Goal: Transaction & Acquisition: Obtain resource

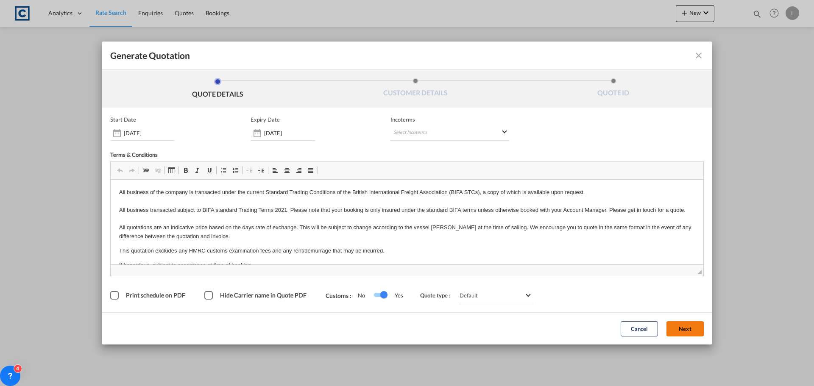
click at [686, 323] on button "Next" at bounding box center [684, 328] width 37 height 15
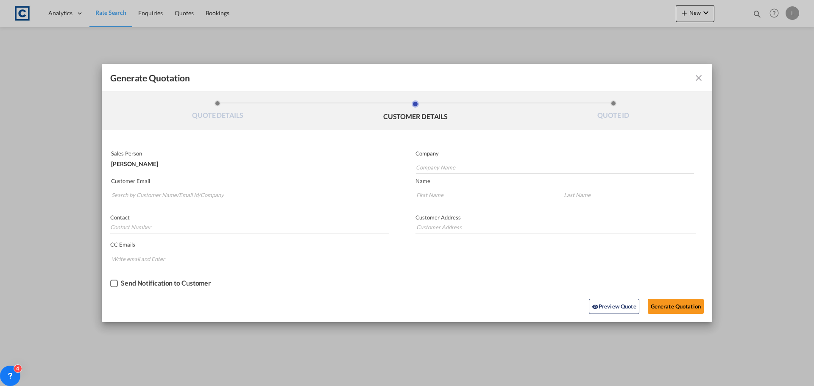
click at [116, 194] on input "Search by Customer Name/Email Id/Company" at bounding box center [250, 195] width 279 height 13
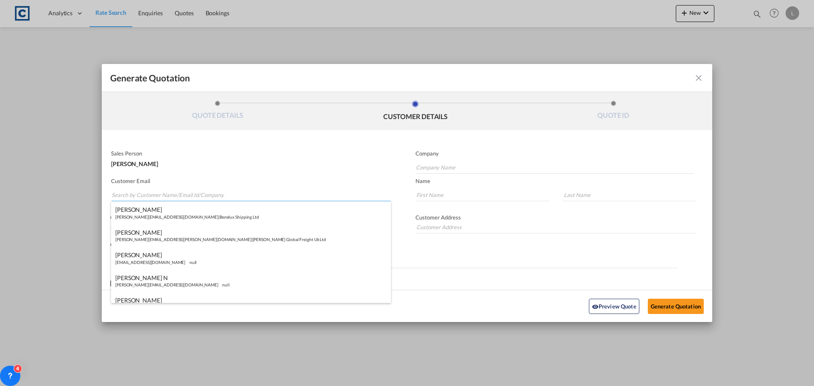
paste input "[PERSON_NAME] <[PERSON_NAME][EMAIL_ADDRESS][PERSON_NAME][DOMAIN_NAME]>"
click at [145, 193] on input "[PERSON_NAME] <[PERSON_NAME][EMAIL_ADDRESS][PERSON_NAME][DOMAIN_NAME]>" at bounding box center [250, 195] width 279 height 13
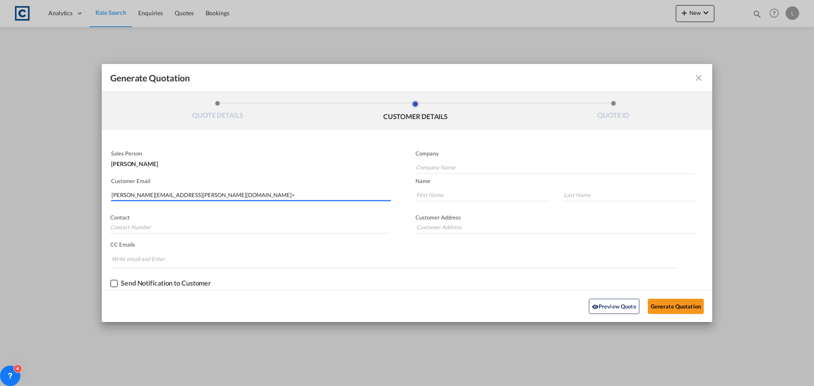
click at [191, 190] on input "[PERSON_NAME][EMAIL_ADDRESS][PERSON_NAME][DOMAIN_NAME]>" at bounding box center [250, 195] width 279 height 13
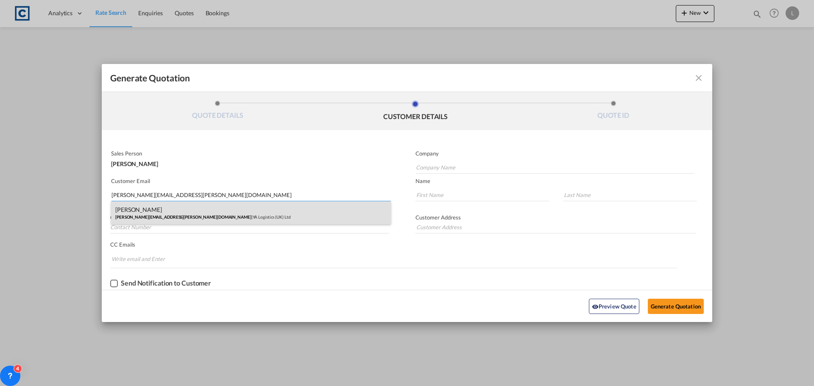
type input "[PERSON_NAME][EMAIL_ADDRESS][PERSON_NAME][DOMAIN_NAME]"
click at [139, 215] on div "Martin Ward [EMAIL_ADDRESS][PERSON_NAME][DOMAIN_NAME] | YA Logistics ([GEOGRAPH…" at bounding box center [251, 212] width 280 height 23
type input "YA Logistics (UK) Ltd"
type input "[PERSON_NAME]"
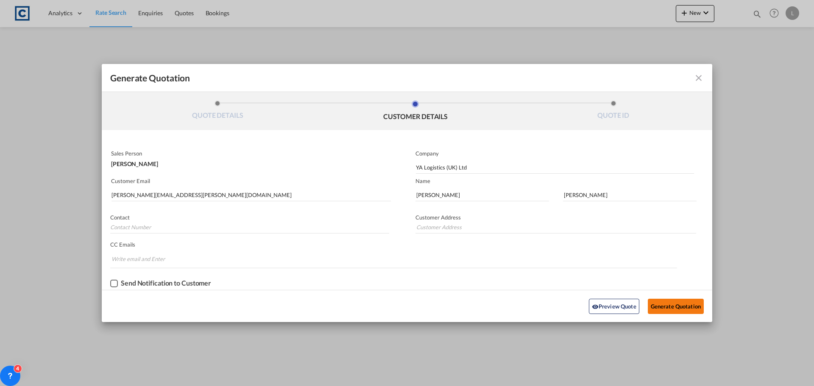
click at [668, 304] on button "Generate Quotation" at bounding box center [676, 306] width 56 height 15
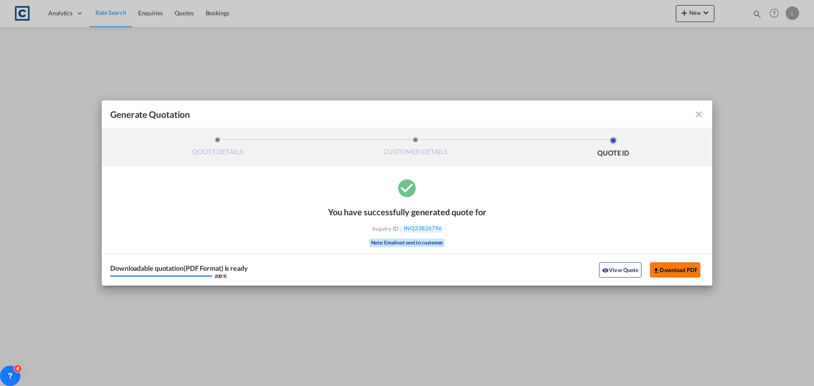
click at [671, 269] on button "Download PDF" at bounding box center [675, 269] width 50 height 15
click at [699, 114] on md-icon "icon-close fg-AAA8AD cursor m-0" at bounding box center [698, 114] width 10 height 10
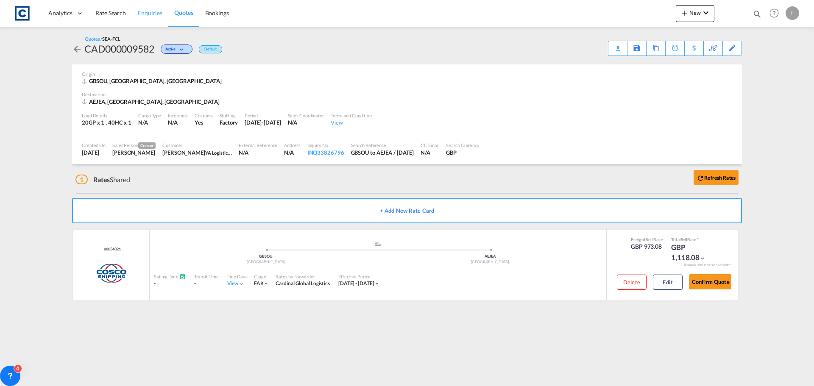
click at [146, 11] on span "Enquiries" at bounding box center [150, 12] width 25 height 7
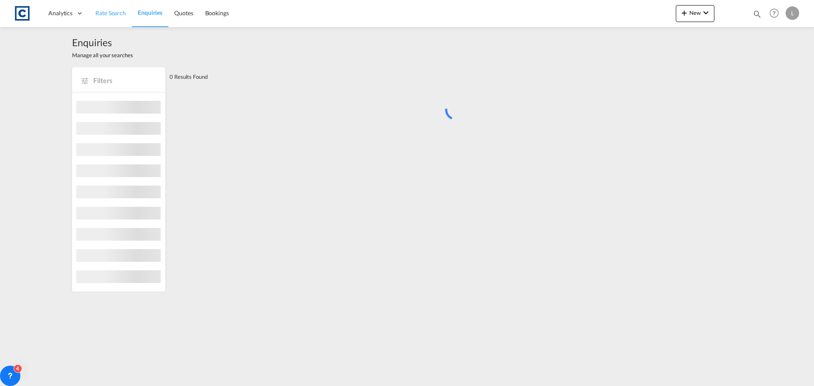
click at [109, 7] on link "Rate Search" at bounding box center [110, 14] width 42 height 28
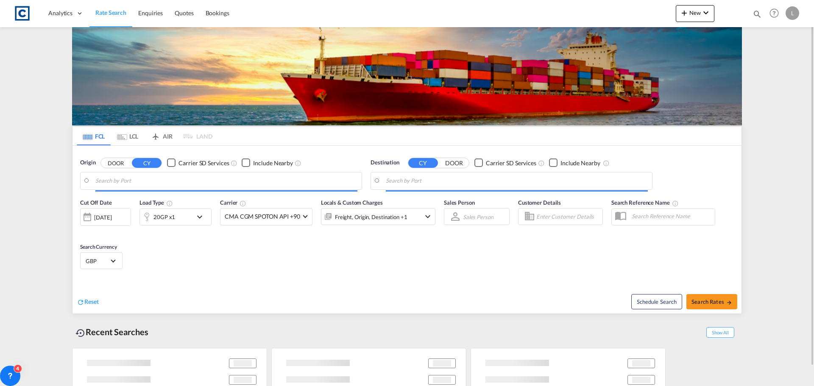
type input "[GEOGRAPHIC_DATA], GBSOU"
type input "[GEOGRAPHIC_DATA], [GEOGRAPHIC_DATA]"
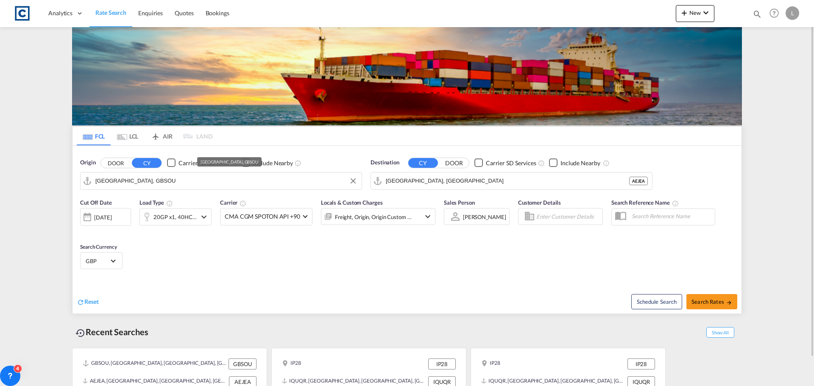
click at [116, 164] on button "DOOR" at bounding box center [116, 163] width 30 height 10
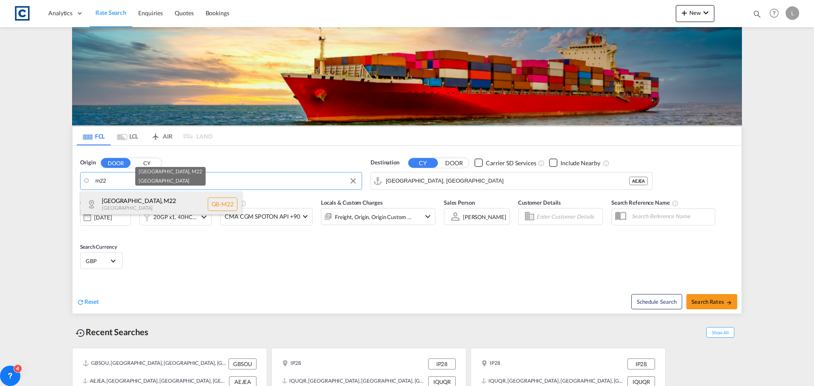
click at [124, 205] on div "[GEOGRAPHIC_DATA] , M22 [GEOGRAPHIC_DATA] [GEOGRAPHIC_DATA]-M22" at bounding box center [161, 204] width 161 height 25
type input "GB-M22, [GEOGRAPHIC_DATA]"
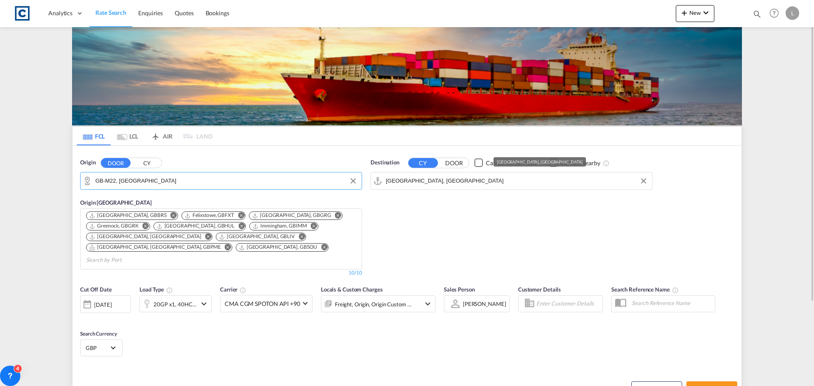
click at [458, 178] on input "[GEOGRAPHIC_DATA], [GEOGRAPHIC_DATA]" at bounding box center [517, 181] width 262 height 13
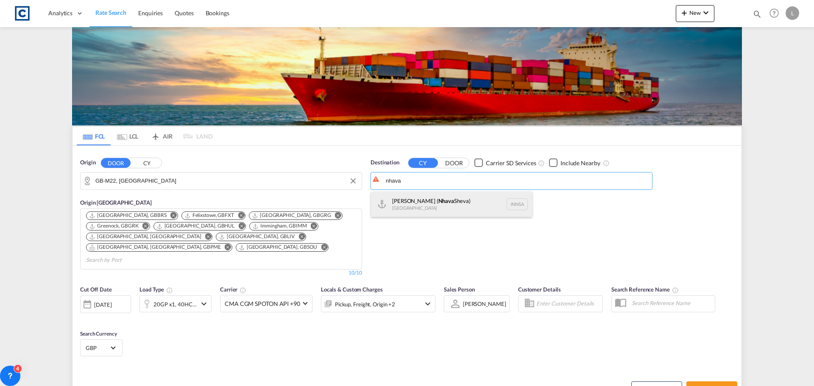
click at [420, 206] on div "[PERSON_NAME] ( [GEOGRAPHIC_DATA]) [GEOGRAPHIC_DATA] [GEOGRAPHIC_DATA]" at bounding box center [451, 204] width 161 height 25
type input "[PERSON_NAME] ([PERSON_NAME]), [GEOGRAPHIC_DATA]"
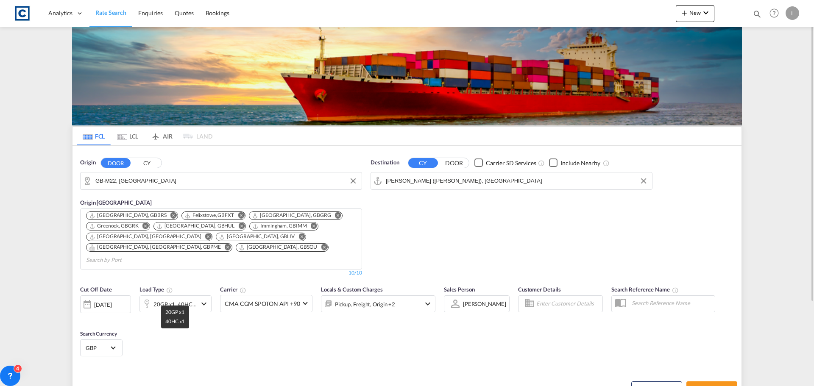
click at [193, 298] on div "20GP x1, 40HC x1" at bounding box center [174, 304] width 43 height 12
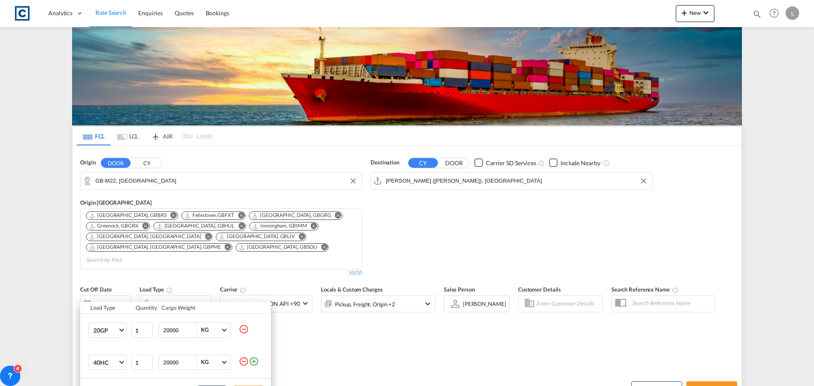
click at [245, 361] on md-icon "icon-minus-circle-outline" at bounding box center [244, 361] width 10 height 10
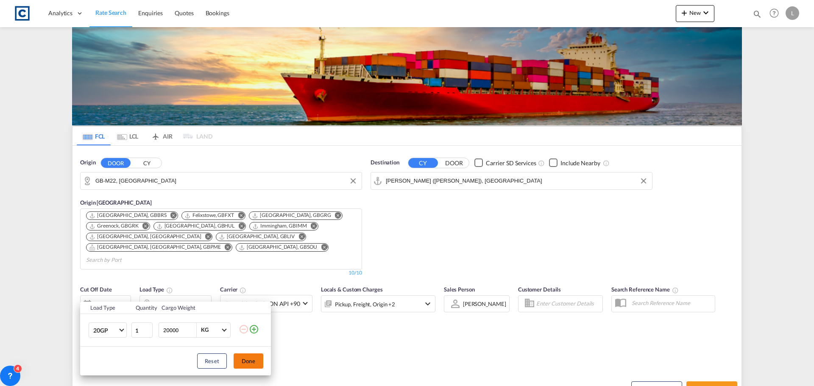
click at [253, 363] on button "Done" at bounding box center [249, 361] width 30 height 15
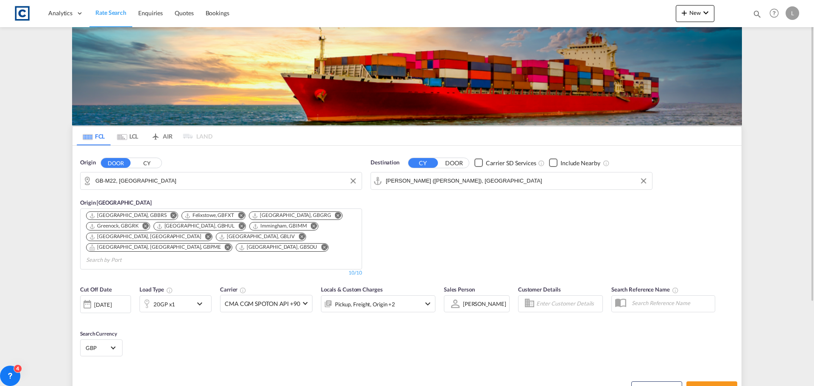
drag, startPoint x: 423, startPoint y: 342, endPoint x: 506, endPoint y: 359, distance: 85.2
click at [423, 342] on div "Cut Off Date [DATE] [DATE] Load Type 20GP x1 Carrier CMA CGM SPOTON API +90 Onl…" at bounding box center [406, 322] width 669 height 83
click at [699, 386] on span "Search Rates" at bounding box center [711, 389] width 41 height 7
type input "M22 to INNSA / [DATE]"
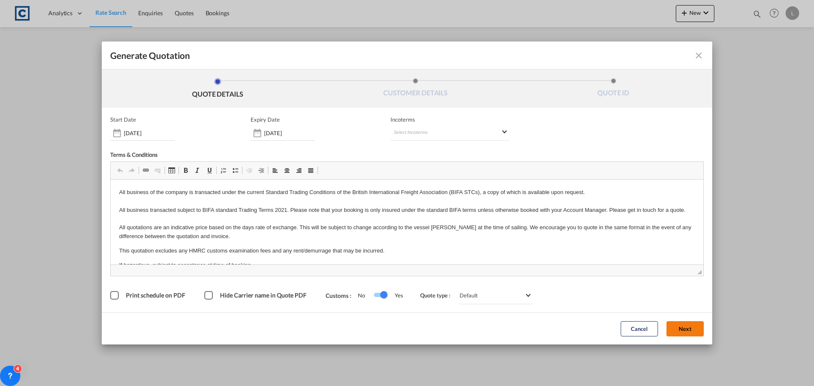
click at [685, 327] on button "Next" at bounding box center [684, 328] width 37 height 15
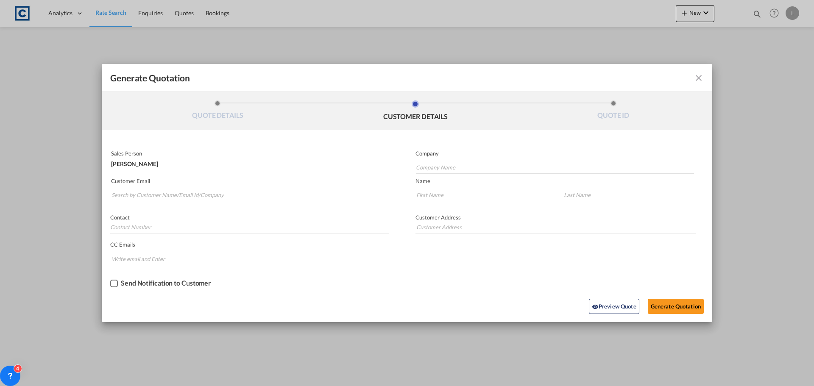
click at [131, 195] on input "Search by Customer Name/Email Id/Company" at bounding box center [250, 195] width 279 height 13
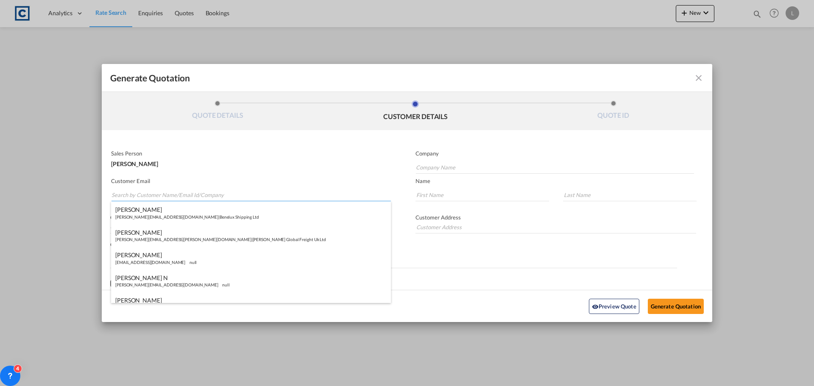
paste input "[PERSON_NAME] ([GEOGRAPHIC_DATA]) <[PERSON_NAME][EMAIL_ADDRESS][PERSON_NAME][DO…"
click at [165, 195] on input "[PERSON_NAME] ([GEOGRAPHIC_DATA]) <[PERSON_NAME][EMAIL_ADDRESS][PERSON_NAME][DO…" at bounding box center [250, 195] width 279 height 13
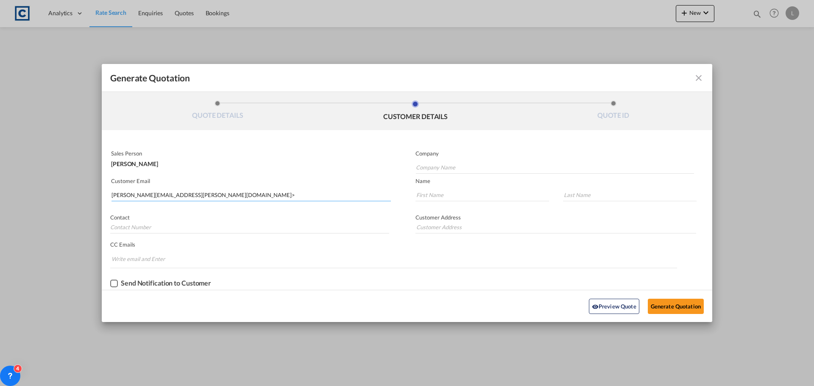
click at [232, 198] on input "[PERSON_NAME][EMAIL_ADDRESS][PERSON_NAME][DOMAIN_NAME]>" at bounding box center [250, 195] width 279 height 13
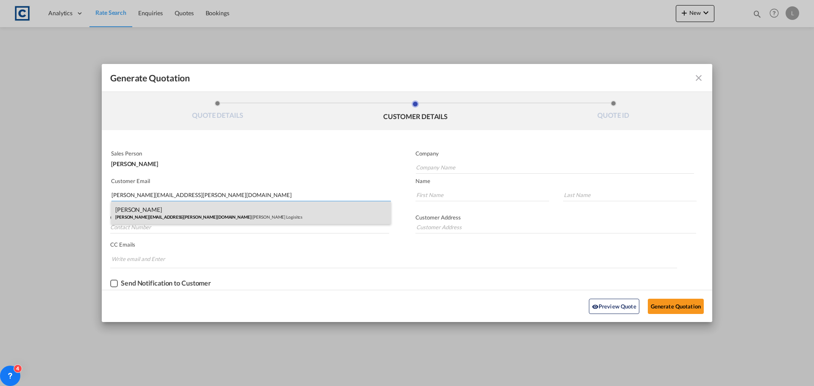
type input "[PERSON_NAME][EMAIL_ADDRESS][PERSON_NAME][DOMAIN_NAME]"
click at [128, 209] on div "[PERSON_NAME] [PERSON_NAME][EMAIL_ADDRESS][PERSON_NAME][DOMAIN_NAME] | [PERSON_…" at bounding box center [251, 212] width 280 height 23
type input "[PERSON_NAME] Logisitcs"
type input "[PERSON_NAME]"
type input "Locarno"
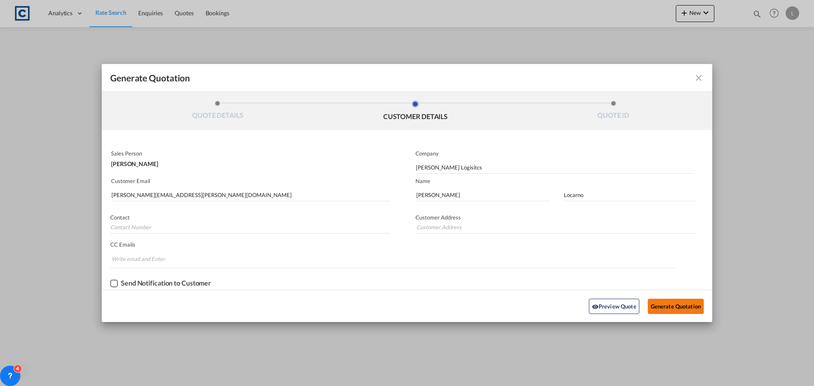
click at [675, 304] on button "Generate Quotation" at bounding box center [676, 306] width 56 height 15
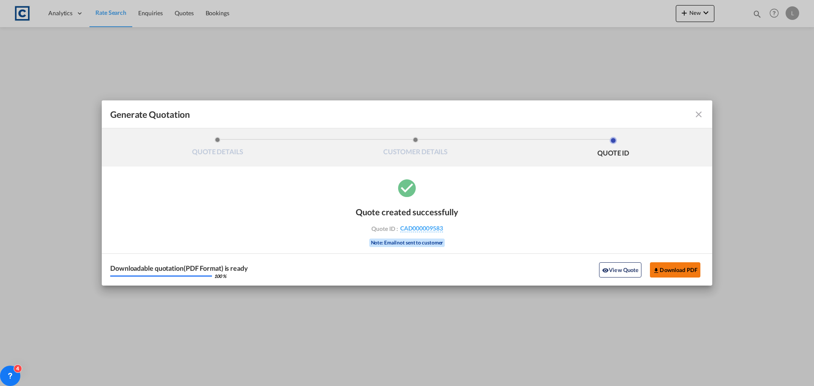
click at [668, 267] on button "Download PDF" at bounding box center [675, 269] width 50 height 15
click at [699, 116] on md-icon "icon-close fg-AAA8AD cursor m-0" at bounding box center [698, 114] width 10 height 10
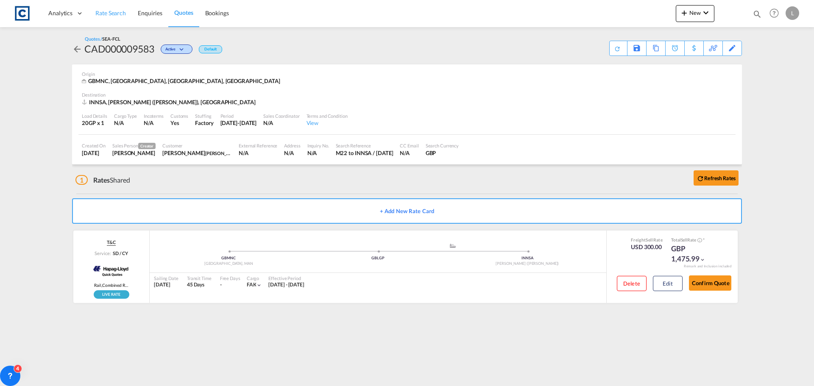
click at [102, 14] on span "Rate Search" at bounding box center [110, 12] width 31 height 7
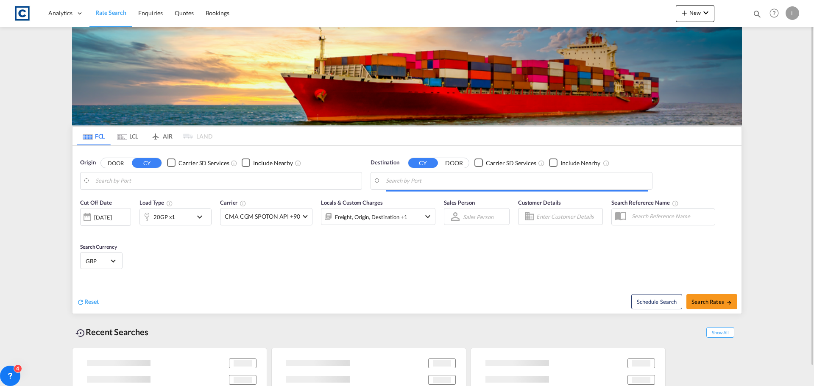
type input "GB-M22, [GEOGRAPHIC_DATA]"
type input "[PERSON_NAME] ([PERSON_NAME]), [GEOGRAPHIC_DATA]"
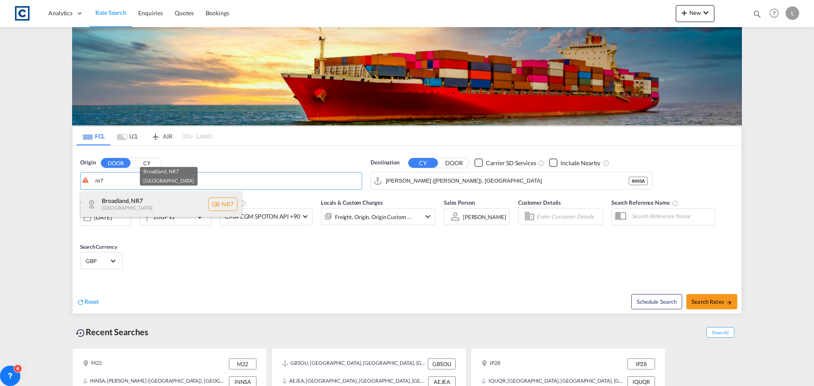
click at [120, 204] on div "Broadland , NR7 [GEOGRAPHIC_DATA] [GEOGRAPHIC_DATA]-NR7" at bounding box center [161, 204] width 161 height 25
type input "GB-NR7, [GEOGRAPHIC_DATA]"
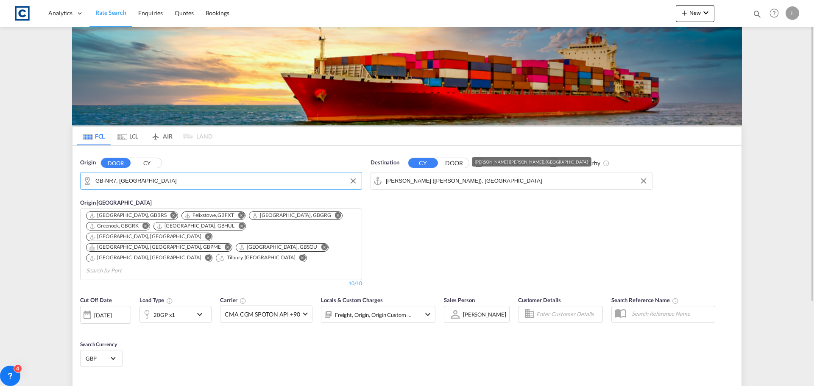
click at [493, 178] on input "[PERSON_NAME] ([PERSON_NAME]), [GEOGRAPHIC_DATA]" at bounding box center [517, 181] width 262 height 13
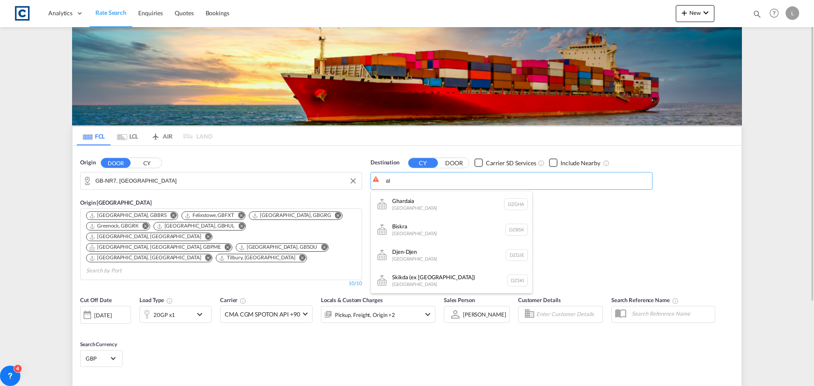
type input "a"
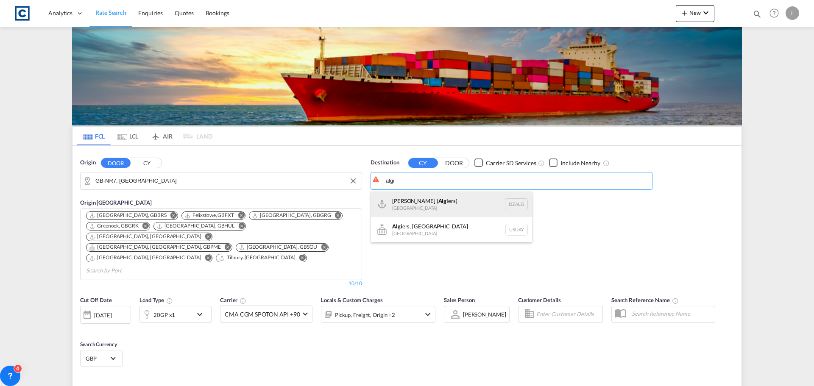
click at [415, 203] on div "[PERSON_NAME] ( Algi ers) [GEOGRAPHIC_DATA] [GEOGRAPHIC_DATA]" at bounding box center [451, 204] width 161 height 25
type input "[GEOGRAPHIC_DATA] ([GEOGRAPHIC_DATA]), DZALG"
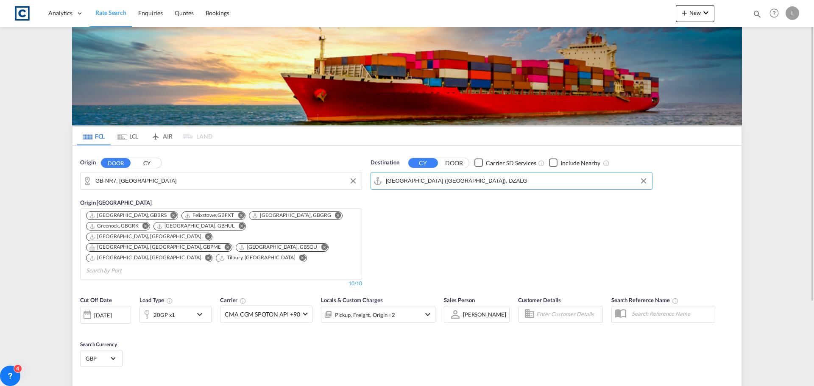
click at [173, 309] on div "20GP x1" at bounding box center [164, 315] width 22 height 12
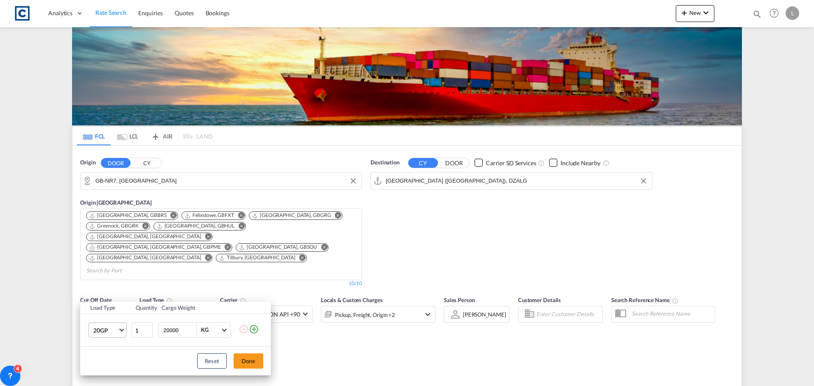
click at [100, 335] on md-select-value "20GP" at bounding box center [109, 330] width 34 height 14
click at [102, 323] on div "40HC" at bounding box center [101, 324] width 16 height 8
click at [255, 359] on button "Done" at bounding box center [249, 361] width 30 height 15
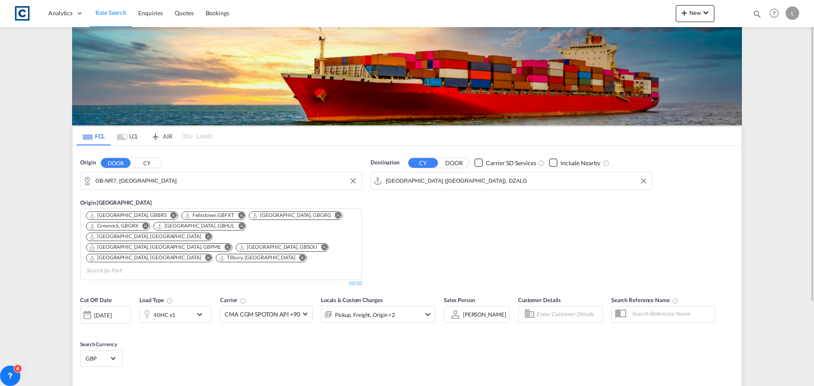
type input "NR7 to DZALG / [DATE]"
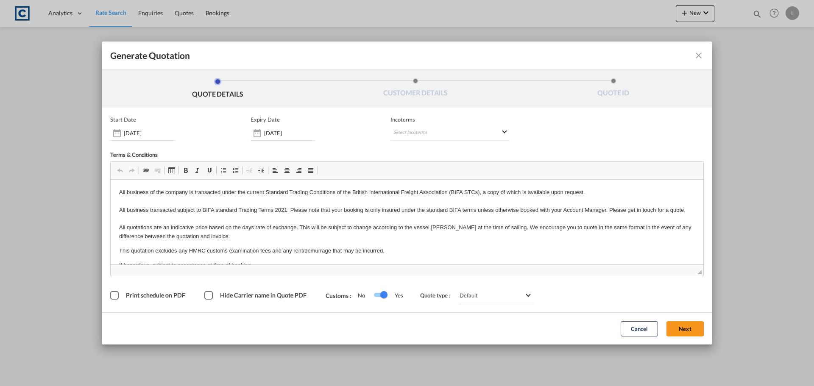
click at [684, 324] on button "Next" at bounding box center [684, 328] width 37 height 15
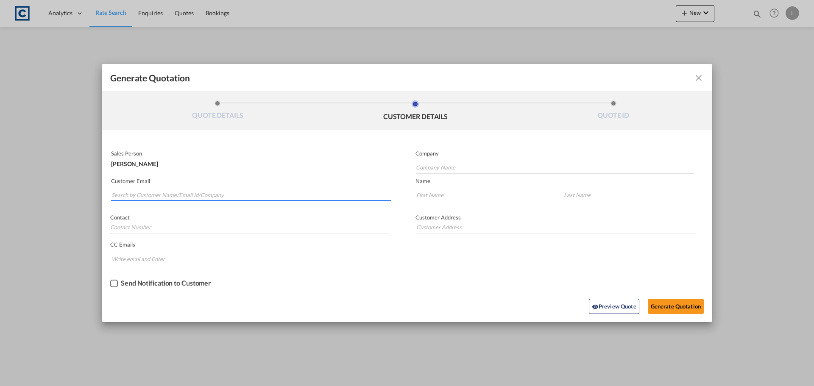
click at [117, 189] on input "Search by Customer Name/Email Id/Company" at bounding box center [250, 195] width 279 height 13
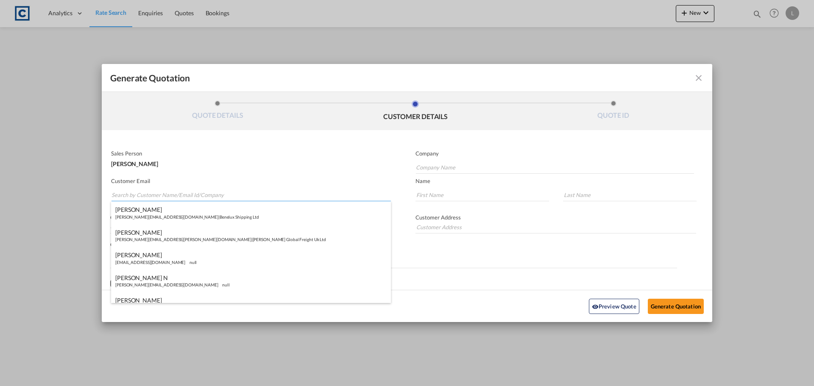
paste input "ian.mobbs@pentagonfreight.com>"
click at [203, 194] on input "ian.mobbs@pentagonfreight.com>" at bounding box center [250, 195] width 279 height 13
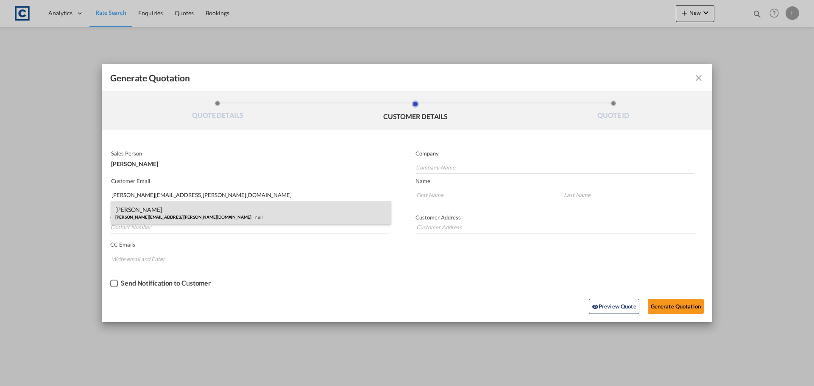
type input "ian.mobbs@pentagonfreight.com"
click at [147, 212] on div "Ian Mobbs ian.mobbs@pentagonfreight.com null" at bounding box center [251, 212] width 280 height 23
type input "Pentagon Freight"
type input "Ian"
type input "Mobbs"
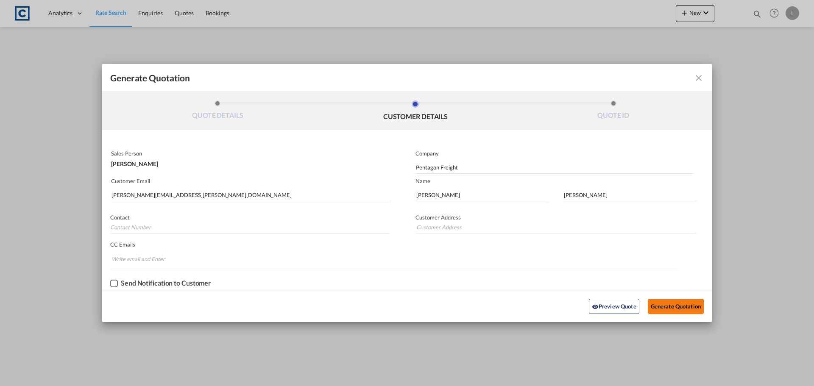
click at [682, 306] on button "Generate Quotation" at bounding box center [676, 306] width 56 height 15
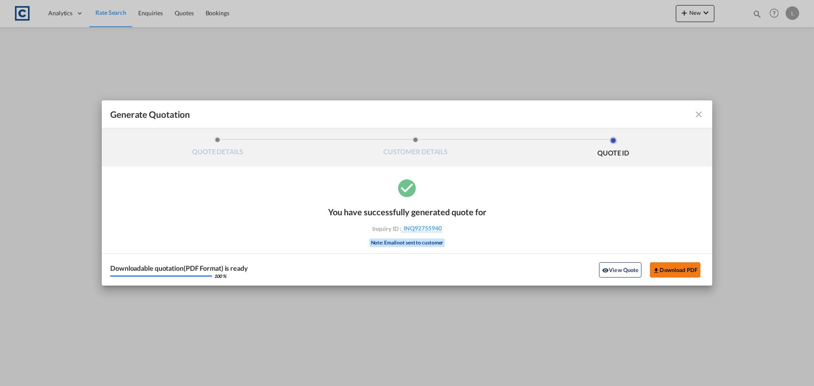
click at [668, 266] on button "Download PDF" at bounding box center [675, 269] width 50 height 15
click at [695, 114] on md-icon "icon-close fg-AAA8AD cursor m-0" at bounding box center [698, 114] width 10 height 10
